Goal: Obtain resource: Download file/media

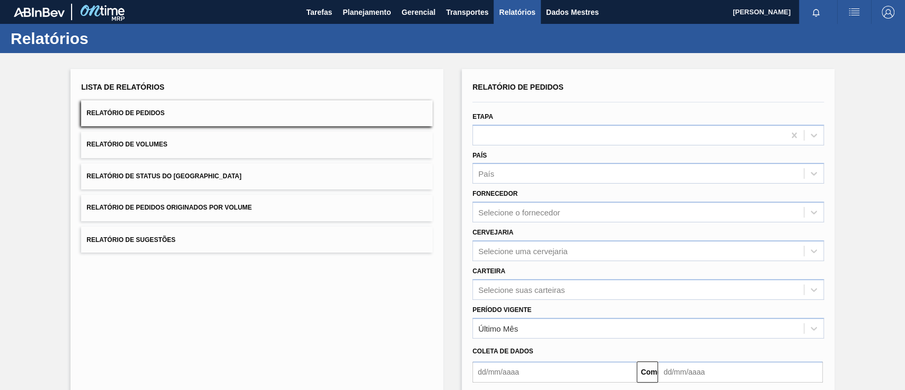
click at [235, 210] on font "Relatório de Pedidos Originados por Volume" at bounding box center [168, 207] width 165 height 7
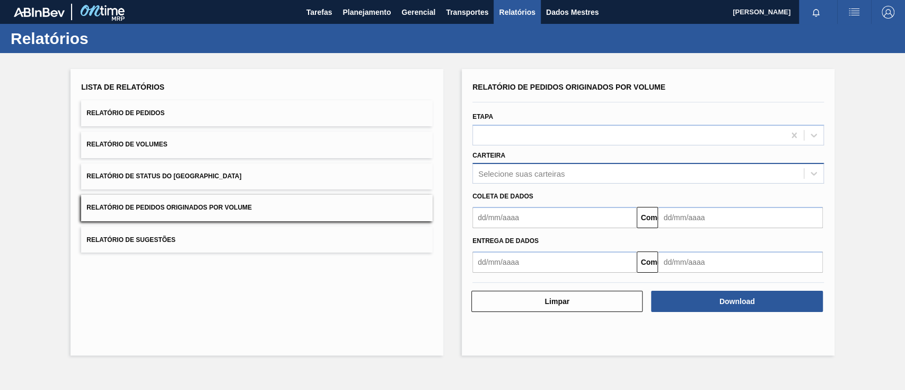
click at [522, 172] on font "Selecione suas carteiras" at bounding box center [521, 173] width 86 height 9
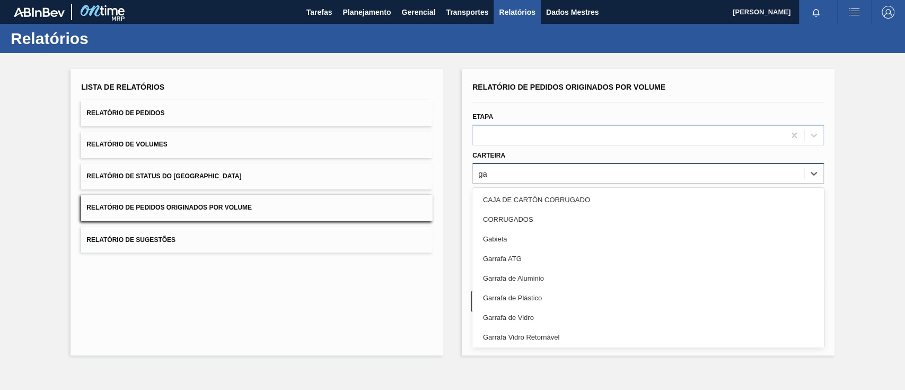
type input "g"
type input "aç"
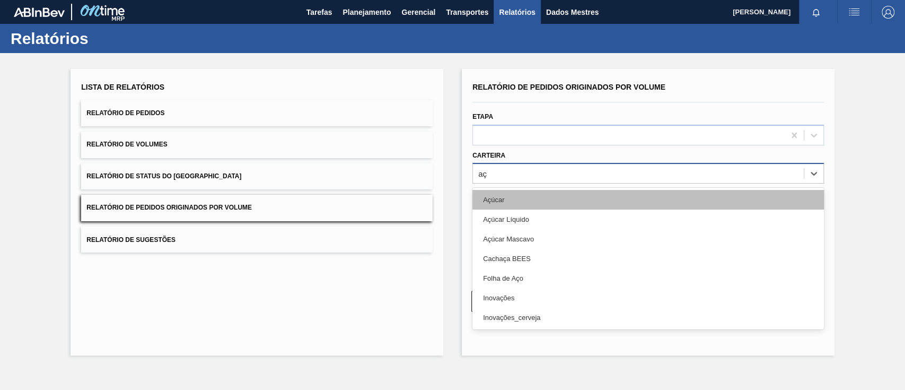
click at [523, 200] on div "Açúcar" at bounding box center [648, 200] width 352 height 20
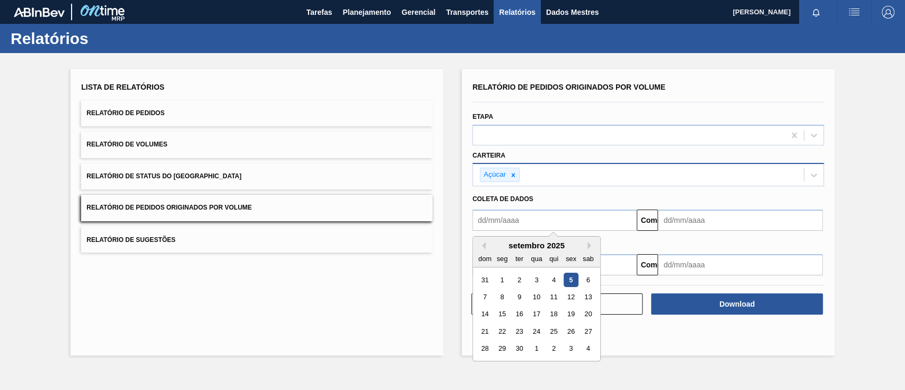
click at [524, 218] on input "text" at bounding box center [554, 219] width 164 height 21
click at [485, 248] on button "[PERSON_NAME]" at bounding box center [481, 245] width 7 height 7
click at [539, 346] on div "27" at bounding box center [536, 348] width 14 height 14
type input "[DATE]"
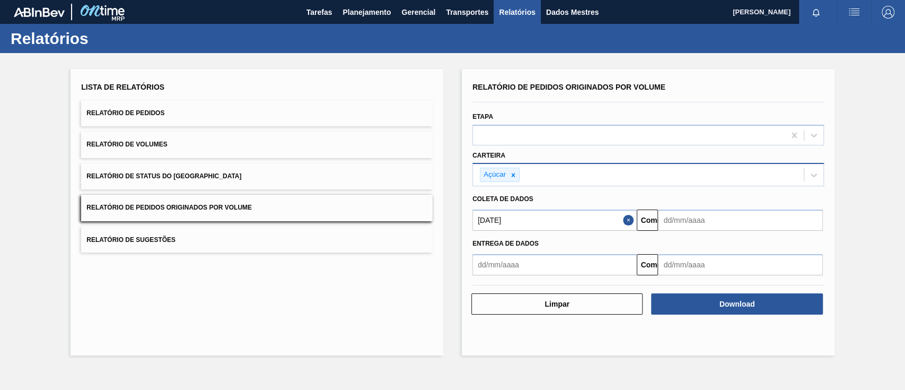
click at [699, 217] on input "text" at bounding box center [740, 219] width 164 height 21
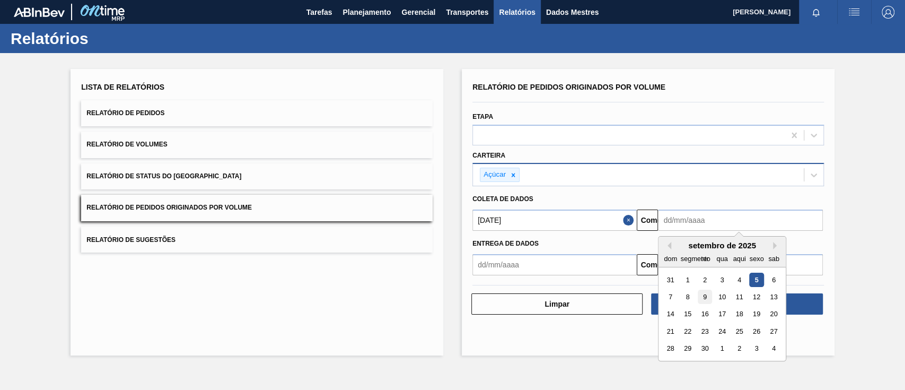
click at [706, 299] on font "9" at bounding box center [705, 297] width 4 height 8
type input "[DATE]"
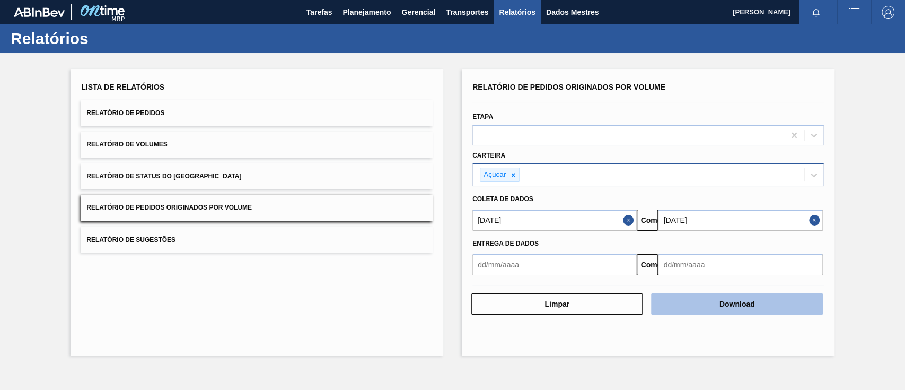
click at [727, 303] on font "Download" at bounding box center [737, 304] width 36 height 8
